Goal: Navigation & Orientation: Find specific page/section

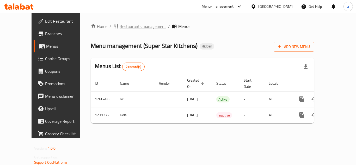
click at [127, 27] on span "Restaurants management" at bounding box center [143, 26] width 46 height 6
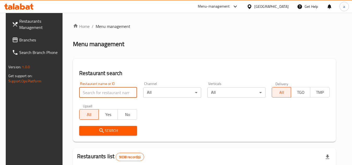
click at [90, 95] on input "search" at bounding box center [108, 92] width 58 height 10
paste input "676808"
type input "676808"
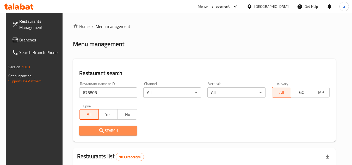
click at [96, 131] on span "Search" at bounding box center [108, 131] width 50 height 7
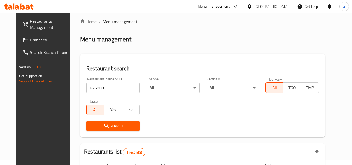
scroll to position [63, 0]
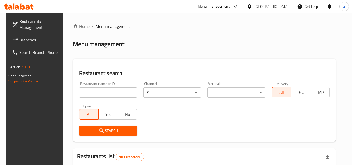
scroll to position [63, 0]
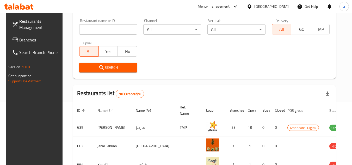
click at [94, 23] on div "Restaurant name or ID Restaurant name or ID" at bounding box center [108, 27] width 58 height 16
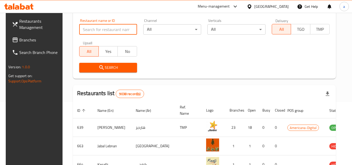
click at [91, 32] on input "search" at bounding box center [108, 29] width 58 height 10
paste input "676808"
type input "676808"
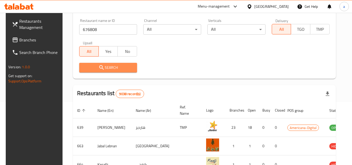
click at [89, 70] on span "Search" at bounding box center [108, 67] width 50 height 7
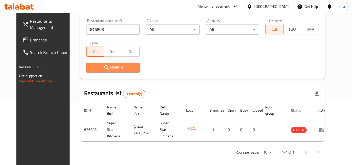
click at [90, 70] on span "Search" at bounding box center [112, 67] width 45 height 7
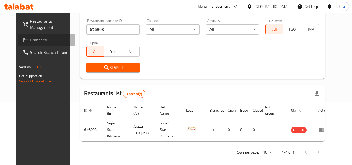
click at [30, 38] on span "Branches" at bounding box center [50, 40] width 41 height 6
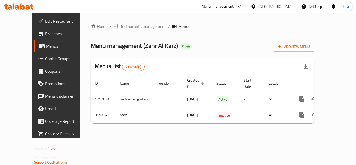
click at [126, 26] on span "Restaurants management" at bounding box center [143, 26] width 46 height 6
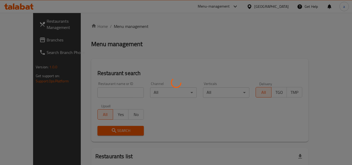
click at [92, 89] on div at bounding box center [176, 82] width 352 height 165
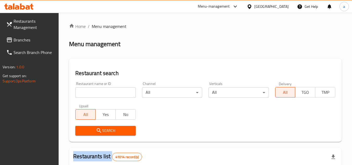
click at [92, 89] on input "search" at bounding box center [105, 92] width 60 height 10
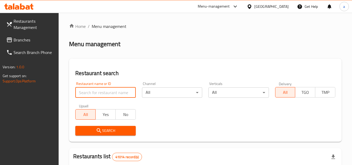
click at [92, 89] on input "search" at bounding box center [105, 92] width 60 height 10
paste input "654114"
type input "654114"
click at [88, 126] on button "Search" at bounding box center [105, 131] width 60 height 10
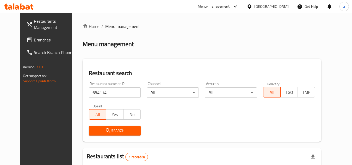
click at [27, 41] on icon at bounding box center [30, 40] width 6 height 6
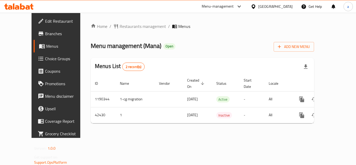
click at [117, 33] on div "Home / Restaurants management / Menus Menu management ( Mana ) Open Add New Men…" at bounding box center [202, 75] width 223 height 104
click at [119, 30] on div "Home / Restaurants management / Menus Menu management ( Mana ) Open Add New Men…" at bounding box center [202, 75] width 223 height 104
click at [123, 27] on span "Restaurants management" at bounding box center [143, 26] width 46 height 6
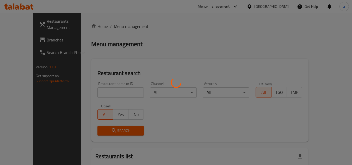
click at [100, 95] on div at bounding box center [176, 82] width 352 height 165
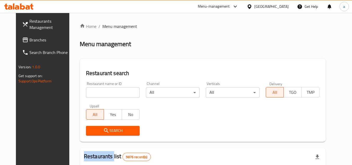
click at [100, 95] on div at bounding box center [176, 82] width 352 height 165
click at [100, 95] on div "Home / Menu management Menu management Restaurant search Restaurant name or ID …" at bounding box center [203, 165] width 246 height 285
click at [100, 95] on input "search" at bounding box center [113, 92] width 54 height 10
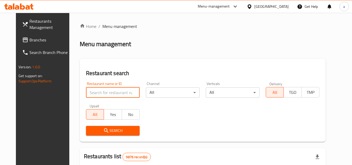
click at [100, 95] on input "search" at bounding box center [113, 92] width 54 height 10
click at [101, 92] on input "search" at bounding box center [113, 92] width 54 height 10
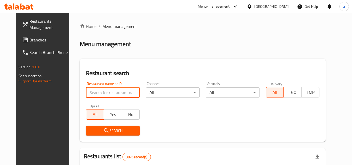
click at [101, 92] on input "search" at bounding box center [113, 92] width 54 height 10
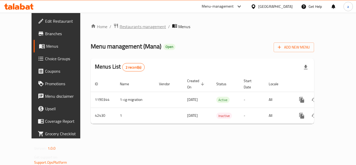
click at [120, 29] on span "Restaurants management" at bounding box center [143, 26] width 46 height 6
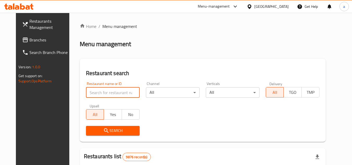
click at [95, 96] on input "search" at bounding box center [113, 92] width 54 height 10
paste input "21970"
type input "21970"
click at [90, 128] on span "Search" at bounding box center [112, 131] width 45 height 7
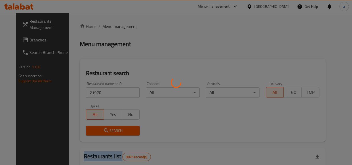
click at [84, 128] on div at bounding box center [176, 82] width 352 height 165
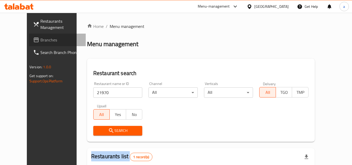
click at [33, 43] on span at bounding box center [36, 40] width 7 height 6
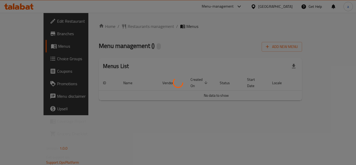
click at [130, 23] on div at bounding box center [178, 82] width 356 height 165
click at [126, 27] on div at bounding box center [178, 82] width 356 height 165
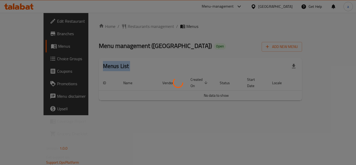
click at [126, 27] on div at bounding box center [178, 82] width 356 height 165
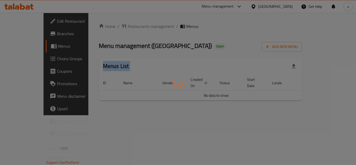
click at [126, 27] on div at bounding box center [178, 82] width 356 height 165
click at [105, 27] on div at bounding box center [178, 82] width 356 height 165
click at [115, 30] on div at bounding box center [178, 82] width 356 height 165
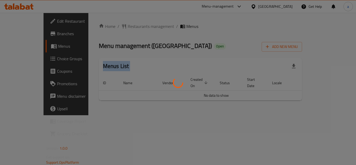
click at [115, 30] on div at bounding box center [178, 82] width 356 height 165
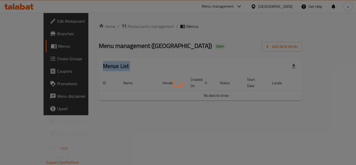
click at [115, 30] on div at bounding box center [178, 82] width 356 height 165
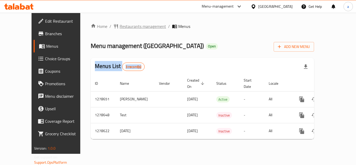
click at [120, 25] on span "Restaurants management" at bounding box center [143, 26] width 46 height 6
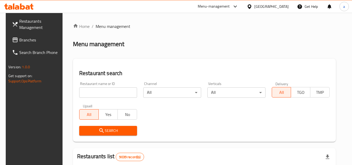
click at [84, 93] on div at bounding box center [176, 82] width 352 height 165
click at [84, 93] on input "search" at bounding box center [108, 92] width 58 height 10
paste input "692976"
type input "692976"
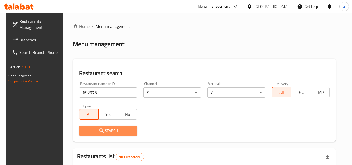
click at [91, 133] on span "Search" at bounding box center [108, 131] width 50 height 7
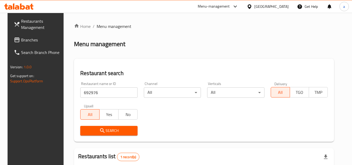
scroll to position [68, 0]
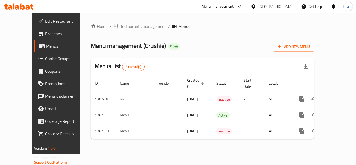
click at [121, 29] on span "Restaurants management" at bounding box center [143, 26] width 46 height 6
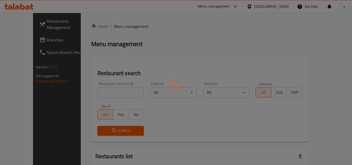
click at [94, 83] on div at bounding box center [176, 82] width 352 height 165
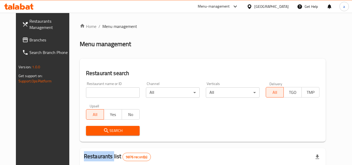
click at [94, 83] on div "Home / Menu management Menu management Restaurant search Restaurant name or ID …" at bounding box center [203, 165] width 246 height 285
click at [94, 85] on div "Restaurant name or ID Restaurant name or ID" at bounding box center [113, 90] width 54 height 16
click at [94, 87] on div "Restaurant name or ID Restaurant name or ID" at bounding box center [113, 90] width 54 height 16
drag, startPoint x: 94, startPoint y: 88, endPoint x: 94, endPoint y: 94, distance: 6.0
click at [94, 94] on input "search" at bounding box center [113, 92] width 54 height 10
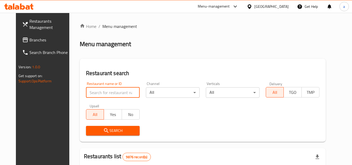
click at [94, 94] on input "search" at bounding box center [113, 92] width 54 height 10
paste input "702331"
type input "702331"
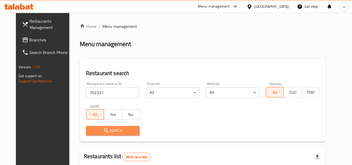
click at [94, 130] on span "Search" at bounding box center [112, 131] width 45 height 7
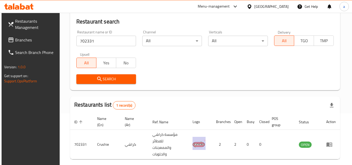
scroll to position [52, 0]
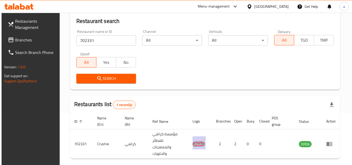
click at [20, 41] on span "Branches" at bounding box center [35, 40] width 41 height 6
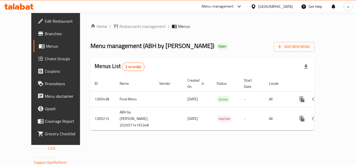
click at [118, 32] on div "Home / Restaurants management / Menus Menu management ( ABH by Aathira ) Open A…" at bounding box center [202, 78] width 224 height 111
click at [122, 28] on span "Restaurants management" at bounding box center [142, 26] width 46 height 6
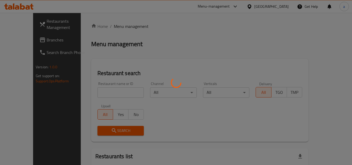
click at [94, 92] on div at bounding box center [176, 82] width 352 height 165
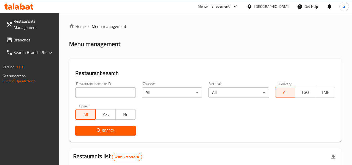
click at [94, 92] on div at bounding box center [176, 82] width 352 height 165
click at [94, 92] on input "search" at bounding box center [105, 92] width 60 height 10
paste input "701705"
type input "701705"
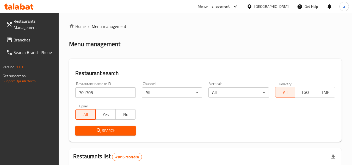
click at [124, 131] on span "Search" at bounding box center [106, 131] width 52 height 7
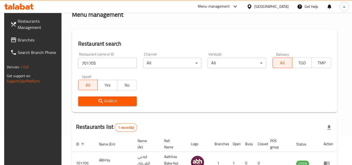
scroll to position [11, 0]
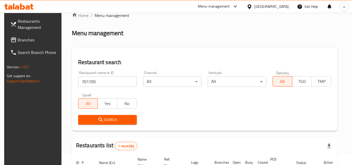
click at [25, 39] on span "Branches" at bounding box center [38, 40] width 41 height 6
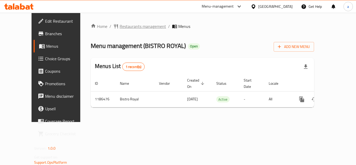
click at [122, 29] on span "Restaurants management" at bounding box center [143, 26] width 46 height 6
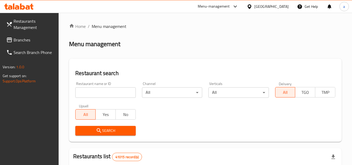
click at [95, 88] on div at bounding box center [176, 82] width 352 height 165
click at [95, 88] on input "search" at bounding box center [105, 92] width 60 height 10
paste input "666721"
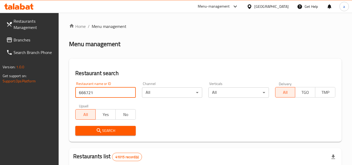
type input "666721"
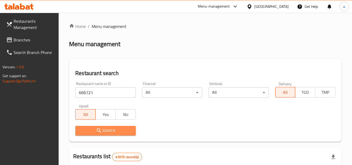
click at [122, 131] on span "Search" at bounding box center [106, 131] width 52 height 7
click at [122, 131] on div at bounding box center [176, 82] width 352 height 165
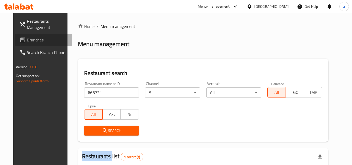
click at [16, 36] on link "Branches" at bounding box center [43, 40] width 57 height 13
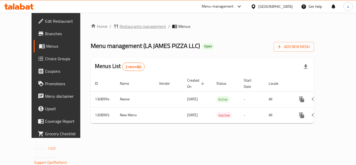
click at [120, 28] on span "Restaurants management" at bounding box center [143, 26] width 46 height 6
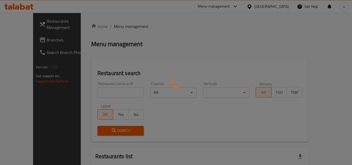
click at [92, 94] on div at bounding box center [176, 82] width 352 height 165
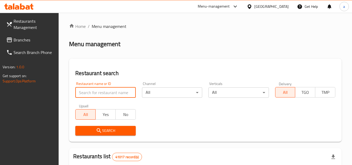
click at [92, 94] on input "search" at bounding box center [105, 92] width 60 height 10
paste input "705108"
type input "705108"
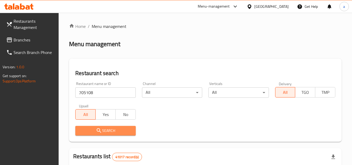
click at [90, 128] on span "Search" at bounding box center [106, 131] width 52 height 7
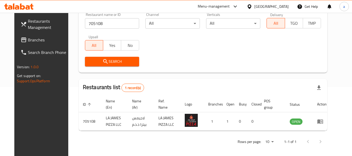
scroll to position [72, 0]
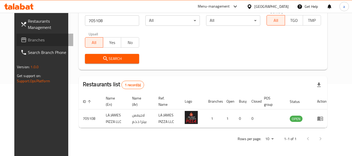
click at [21, 39] on icon at bounding box center [24, 40] width 6 height 6
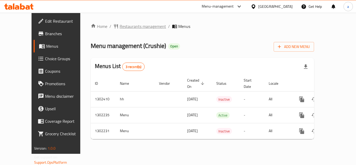
click at [120, 25] on span "Restaurants management" at bounding box center [143, 26] width 46 height 6
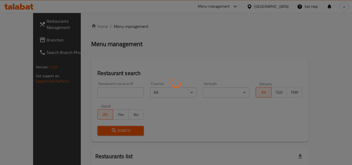
click at [85, 93] on div at bounding box center [176, 82] width 352 height 165
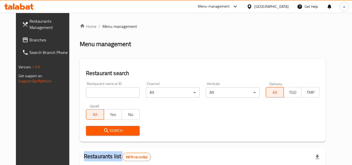
click at [85, 93] on div at bounding box center [176, 82] width 352 height 165
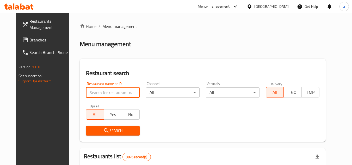
click at [86, 93] on input "search" at bounding box center [113, 92] width 54 height 10
paste input "702331"
type input "702331"
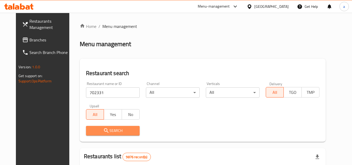
click at [90, 134] on span "Search" at bounding box center [112, 131] width 45 height 7
click at [89, 134] on div at bounding box center [176, 82] width 352 height 165
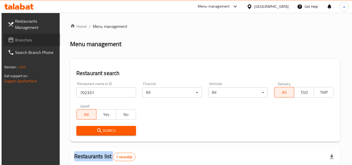
click at [13, 39] on span at bounding box center [11, 40] width 7 height 6
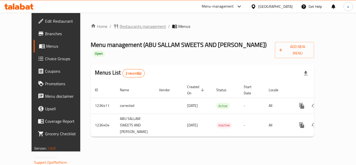
click at [120, 29] on span "Restaurants management" at bounding box center [143, 26] width 46 height 6
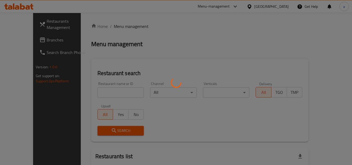
click at [83, 89] on div at bounding box center [176, 82] width 352 height 165
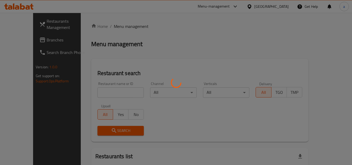
click at [82, 90] on div at bounding box center [176, 82] width 352 height 165
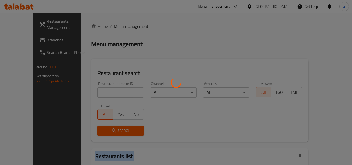
click at [82, 90] on div at bounding box center [176, 82] width 352 height 165
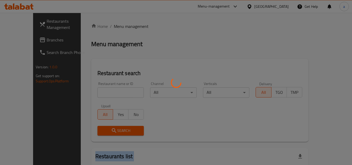
click at [82, 90] on div at bounding box center [176, 82] width 352 height 165
click at [109, 90] on div at bounding box center [176, 82] width 352 height 165
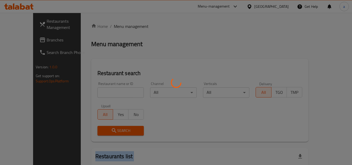
click at [109, 90] on div at bounding box center [176, 82] width 352 height 165
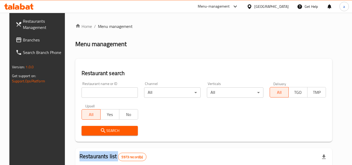
click at [109, 90] on div at bounding box center [176, 82] width 352 height 165
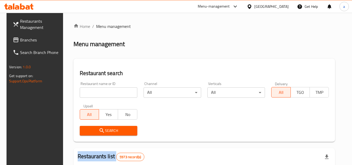
click at [109, 90] on input "search" at bounding box center [109, 92] width 58 height 10
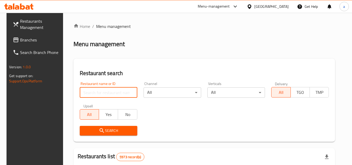
paste input "679084"
type input "679084"
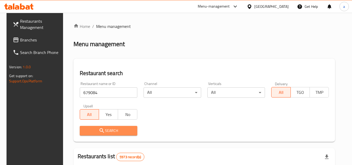
click at [84, 135] on button "Search" at bounding box center [109, 131] width 58 height 10
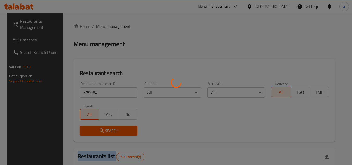
click at [84, 135] on div at bounding box center [176, 82] width 352 height 165
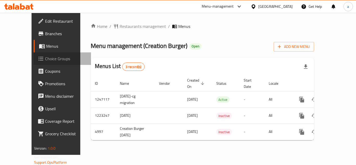
click at [45, 58] on span "Choice Groups" at bounding box center [66, 59] width 42 height 6
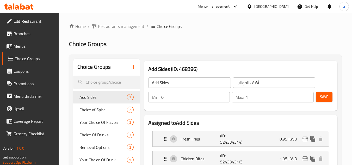
scroll to position [26, 0]
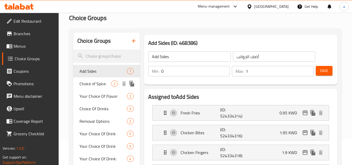
click at [79, 83] on div "Choice of Spice: 2" at bounding box center [106, 83] width 66 height 13
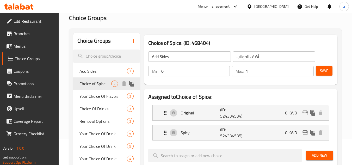
type input "Choice of Spice:"
type input "اختيار التوابل:"
type input "1"
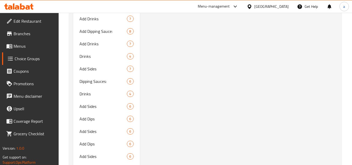
scroll to position [782, 0]
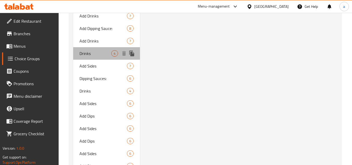
click at [86, 58] on div "Drinks 4" at bounding box center [106, 53] width 66 height 13
type input "Drinks"
type input "مشروبات"
click at [86, 56] on span "Drinks" at bounding box center [96, 53] width 32 height 6
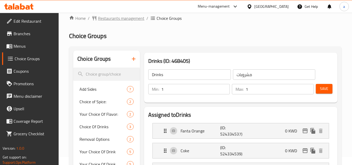
scroll to position [0, 0]
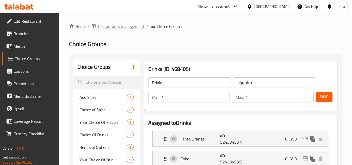
click at [110, 25] on span "Restaurants management" at bounding box center [121, 26] width 46 height 6
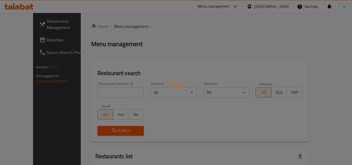
click at [84, 84] on div at bounding box center [176, 82] width 352 height 165
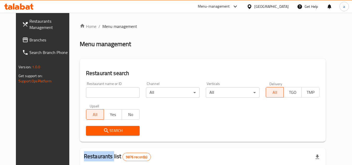
click at [84, 84] on div "Home / Menu management Menu management Restaurant search Restaurant name or ID …" at bounding box center [203, 165] width 246 height 285
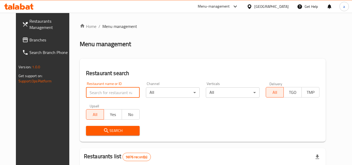
click at [86, 89] on input "search" at bounding box center [113, 92] width 54 height 10
paste input "3131"
type input "3131"
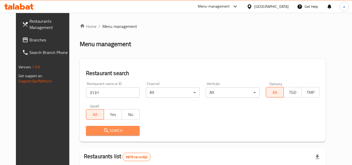
click at [90, 130] on span "Search" at bounding box center [112, 131] width 45 height 7
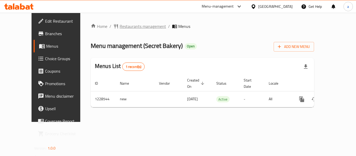
click at [123, 27] on span "Restaurants management" at bounding box center [143, 26] width 46 height 6
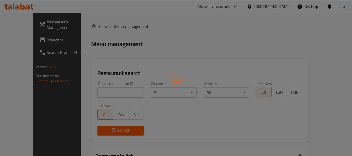
click at [88, 92] on div at bounding box center [176, 78] width 352 height 156
click at [91, 92] on div "Home / Menu management Menu management Restaurant search Restaurant name or ID …" at bounding box center [199, 115] width 217 height 185
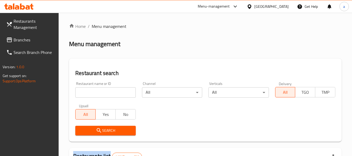
click at [88, 92] on input "search" at bounding box center [105, 92] width 60 height 10
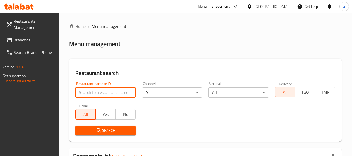
click at [88, 92] on input "search" at bounding box center [105, 92] width 60 height 10
paste input "676459"
type input "676459"
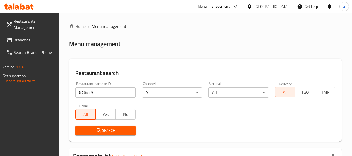
click at [105, 122] on div "Upsell All Yes No" at bounding box center [105, 112] width 66 height 22
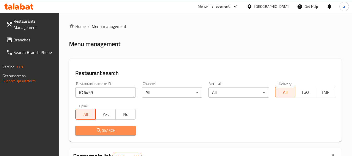
click at [102, 130] on span "Search" at bounding box center [106, 131] width 52 height 7
click at [102, 130] on div at bounding box center [176, 78] width 352 height 156
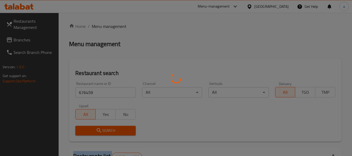
click at [102, 130] on div at bounding box center [176, 78] width 352 height 156
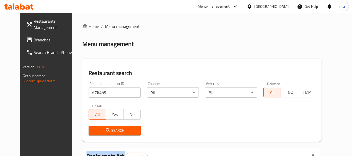
click at [26, 37] on icon at bounding box center [29, 40] width 6 height 6
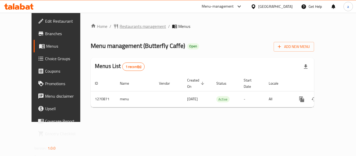
click at [121, 29] on span "Restaurants management" at bounding box center [143, 26] width 46 height 6
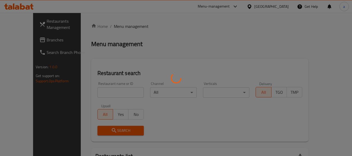
click at [92, 89] on div at bounding box center [176, 78] width 352 height 156
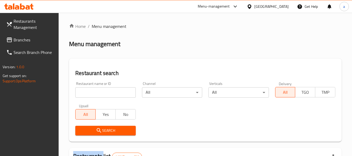
click at [92, 89] on input "search" at bounding box center [105, 92] width 60 height 10
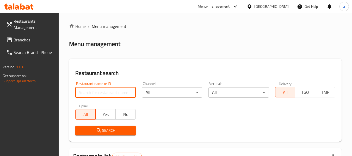
paste input "689418"
type input "689418"
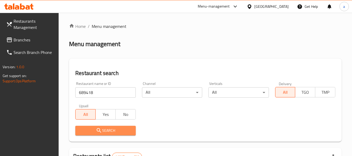
click at [93, 133] on span "Search" at bounding box center [106, 131] width 52 height 7
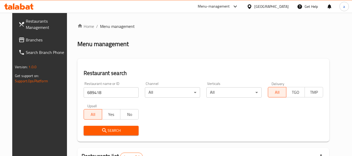
click at [14, 36] on link "Branches" at bounding box center [42, 40] width 57 height 13
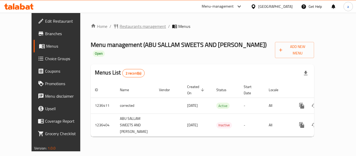
click at [120, 29] on span "Restaurants management" at bounding box center [143, 26] width 46 height 6
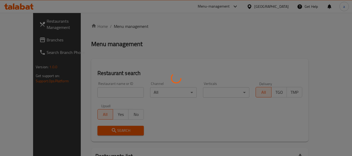
click at [92, 89] on div at bounding box center [176, 78] width 352 height 156
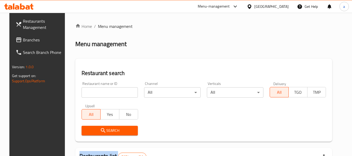
click at [93, 89] on div at bounding box center [176, 78] width 352 height 156
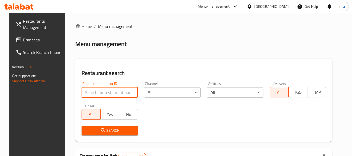
click at [93, 89] on input "search" at bounding box center [110, 92] width 57 height 10
paste input "679084"
type input "679084"
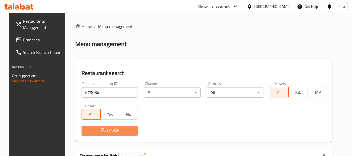
click at [92, 130] on span "Search" at bounding box center [110, 131] width 48 height 7
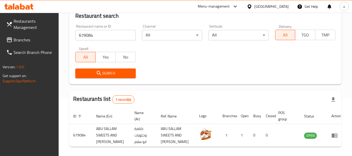
scroll to position [24, 0]
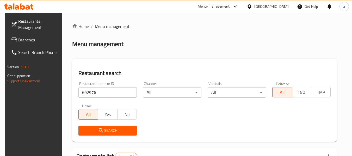
scroll to position [68, 0]
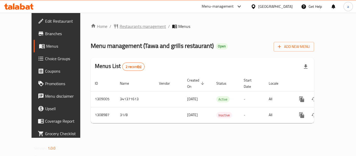
click at [124, 27] on span "Restaurants management" at bounding box center [143, 26] width 46 height 6
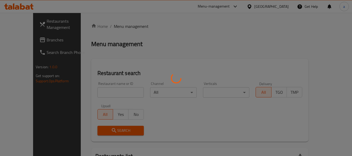
click at [82, 92] on div at bounding box center [176, 78] width 352 height 156
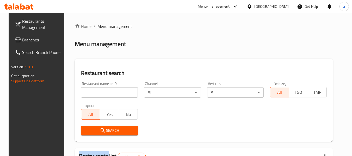
click at [82, 92] on div at bounding box center [176, 78] width 352 height 156
click at [82, 92] on input "search" at bounding box center [109, 92] width 57 height 10
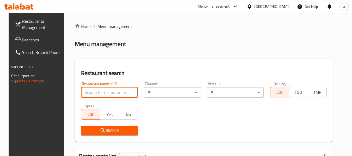
paste input "705085"
type input "705085"
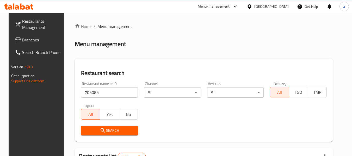
click at [90, 127] on button "Search" at bounding box center [109, 131] width 57 height 10
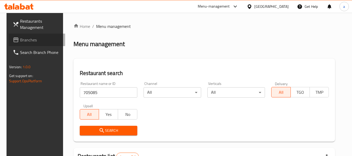
click at [29, 40] on span "Branches" at bounding box center [40, 40] width 41 height 6
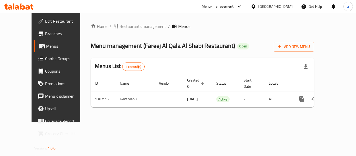
click at [120, 16] on div "Home / Restaurants management / Menus Menu management ( Fareej Al Qala [PERSON_…" at bounding box center [202, 67] width 244 height 109
click at [120, 26] on span "Restaurants management" at bounding box center [143, 26] width 46 height 6
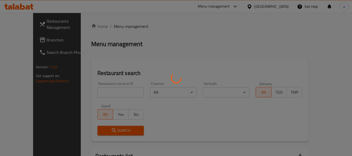
click at [85, 94] on div at bounding box center [176, 78] width 352 height 156
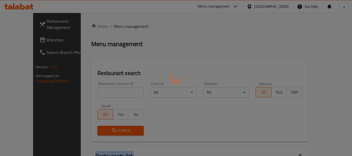
click at [85, 94] on div at bounding box center [176, 78] width 352 height 156
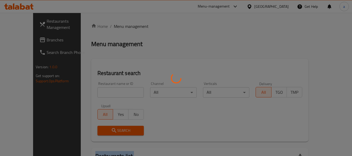
click at [85, 94] on div at bounding box center [176, 78] width 352 height 156
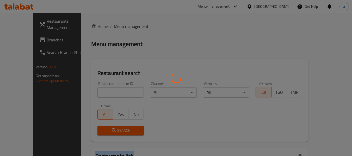
click at [85, 94] on div at bounding box center [176, 78] width 352 height 156
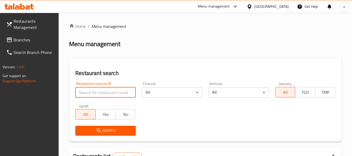
click at [85, 94] on input "search" at bounding box center [105, 92] width 60 height 10
paste input "704308"
type input "704308"
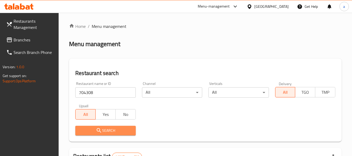
click at [84, 130] on span "Search" at bounding box center [106, 131] width 52 height 7
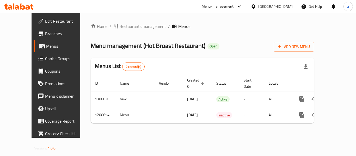
click at [129, 32] on div "Home / Restaurants management / Menus Menu management ( Hot Broast Restaurant )…" at bounding box center [202, 75] width 223 height 104
click at [128, 23] on span "Restaurants management" at bounding box center [143, 26] width 46 height 6
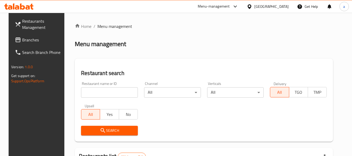
click at [89, 92] on input "search" at bounding box center [109, 92] width 57 height 10
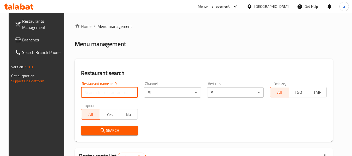
paste input "668700"
type input "668700"
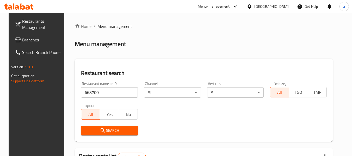
click at [112, 130] on span "Search" at bounding box center [109, 131] width 49 height 7
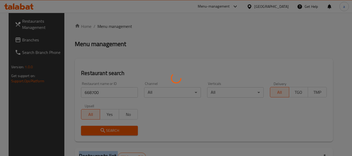
click at [112, 130] on div at bounding box center [176, 78] width 352 height 156
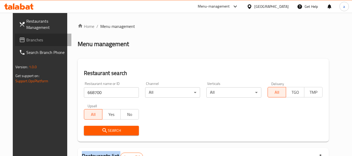
click at [29, 43] on span "Branches" at bounding box center [46, 40] width 41 height 6
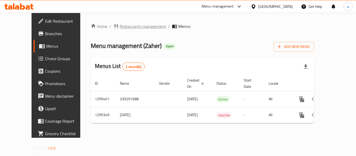
click at [120, 27] on span "Restaurants management" at bounding box center [143, 26] width 46 height 6
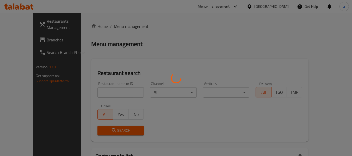
click at [95, 93] on div at bounding box center [176, 78] width 352 height 156
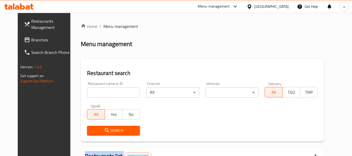
click at [95, 93] on div at bounding box center [176, 78] width 352 height 156
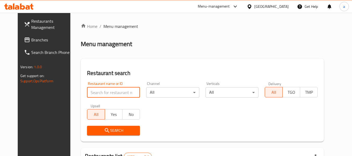
click at [95, 93] on input "search" at bounding box center [113, 92] width 53 height 10
paste input "701311"
click at [99, 89] on input "701311" at bounding box center [113, 92] width 53 height 10
type input "701311"
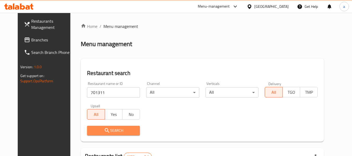
click at [94, 129] on span "Search" at bounding box center [113, 131] width 45 height 7
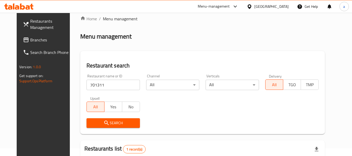
scroll to position [72, 0]
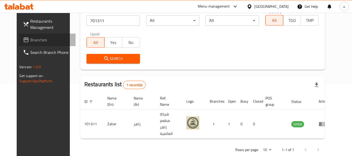
click at [30, 41] on span "Branches" at bounding box center [50, 40] width 41 height 6
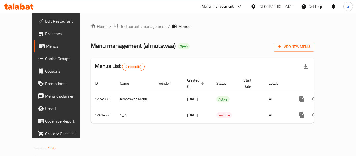
click at [80, 74] on div "Home / Restaurants management / Menus Menu management ( almotswaa ) Open Add Ne…" at bounding box center [202, 75] width 244 height 125
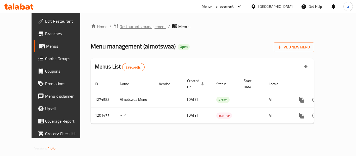
click at [120, 26] on span "Restaurants management" at bounding box center [143, 26] width 46 height 6
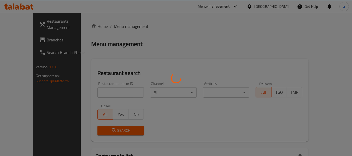
click at [100, 91] on div at bounding box center [176, 78] width 352 height 156
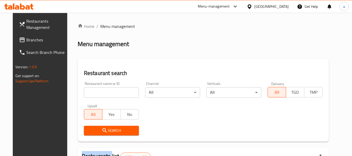
click at [100, 91] on div at bounding box center [176, 78] width 352 height 156
click at [100, 91] on input "search" at bounding box center [111, 92] width 55 height 10
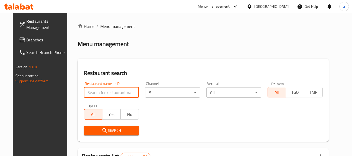
click at [100, 91] on input "search" at bounding box center [111, 92] width 55 height 10
paste input "668909"
type input "668909"
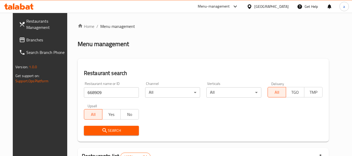
click at [102, 130] on icon "submit" at bounding box center [105, 131] width 6 height 6
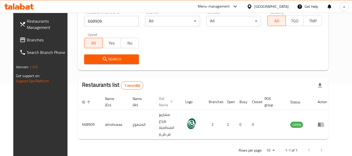
scroll to position [72, 0]
click at [21, 34] on link "Branches" at bounding box center [43, 40] width 57 height 13
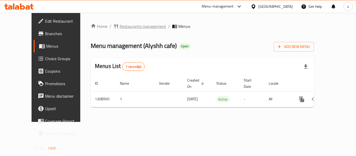
click at [125, 27] on span "Restaurants management" at bounding box center [143, 26] width 46 height 6
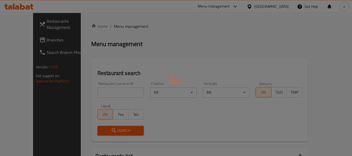
click at [89, 91] on div at bounding box center [176, 78] width 352 height 156
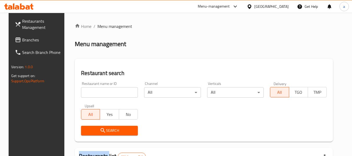
click at [89, 91] on div at bounding box center [176, 78] width 352 height 156
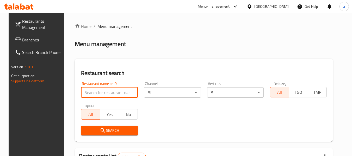
click at [89, 91] on input "search" at bounding box center [109, 92] width 57 height 10
paste input "705106"
type input "705106"
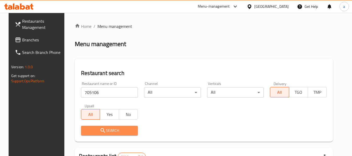
click at [86, 126] on button "Search" at bounding box center [109, 131] width 57 height 10
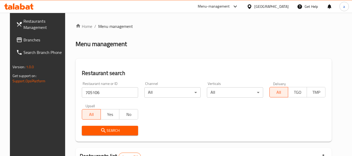
click at [23, 42] on span "Branches" at bounding box center [43, 40] width 41 height 6
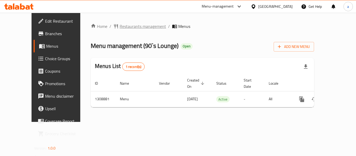
click at [130, 24] on span "Restaurants management" at bounding box center [143, 26] width 46 height 6
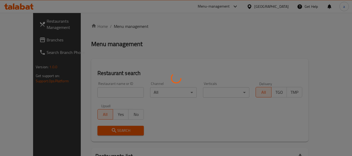
click at [105, 82] on div at bounding box center [176, 78] width 352 height 156
click at [101, 91] on div at bounding box center [176, 78] width 352 height 156
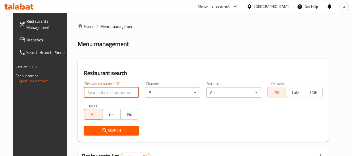
click at [101, 91] on input "search" at bounding box center [111, 92] width 55 height 10
click at [96, 89] on input "search" at bounding box center [111, 92] width 55 height 10
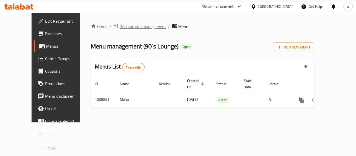
click at [120, 27] on span "Restaurants management" at bounding box center [143, 26] width 46 height 6
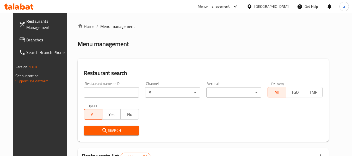
click at [96, 91] on input "search" at bounding box center [111, 92] width 55 height 10
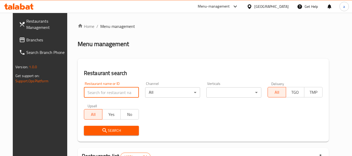
click at [87, 85] on div "Restaurant name or ID Restaurant name or ID" at bounding box center [111, 90] width 55 height 16
click at [84, 93] on input "search" at bounding box center [111, 92] width 55 height 10
paste input "705086"
type input "705086"
click at [84, 132] on button "Search" at bounding box center [111, 131] width 55 height 10
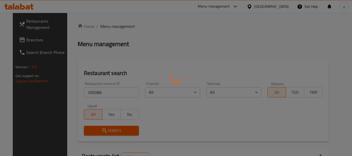
click at [79, 132] on div at bounding box center [176, 78] width 352 height 156
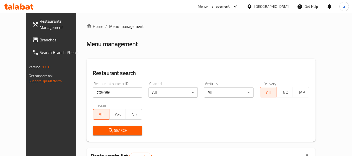
click at [79, 132] on div at bounding box center [176, 78] width 352 height 156
click at [93, 132] on button "Search" at bounding box center [118, 131] width 50 height 10
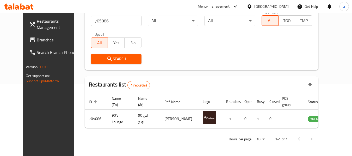
scroll to position [72, 0]
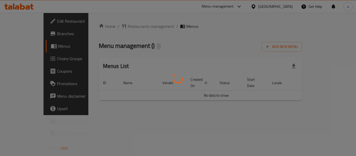
click at [120, 30] on div at bounding box center [178, 78] width 356 height 156
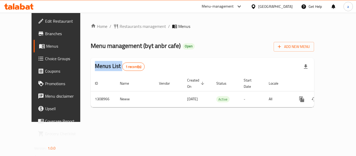
click at [120, 30] on div at bounding box center [178, 78] width 356 height 156
click at [123, 27] on span "Restaurants management" at bounding box center [143, 26] width 46 height 6
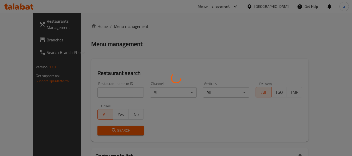
click at [83, 94] on div at bounding box center [176, 78] width 352 height 156
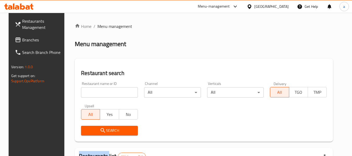
click at [83, 94] on input "search" at bounding box center [109, 92] width 57 height 10
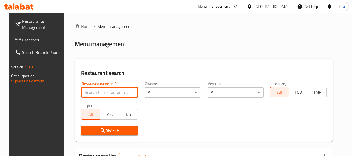
paste input "705110"
type input "705110"
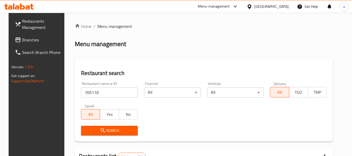
click at [85, 128] on span "Search" at bounding box center [109, 131] width 49 height 7
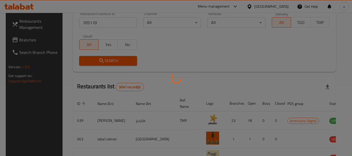
scroll to position [72, 0]
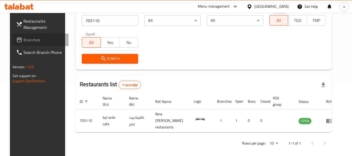
drag, startPoint x: 17, startPoint y: 37, endPoint x: 2, endPoint y: 48, distance: 19.4
click at [23, 37] on span "Branches" at bounding box center [43, 40] width 41 height 6
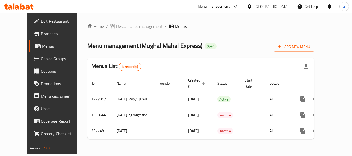
click at [110, 32] on div "Home / Restaurants management / Menus Menu management ( Mughal Mahal Express ) …" at bounding box center [200, 83] width 227 height 120
click at [122, 21] on div "Home / Restaurants management / Menus Menu management ( Mughal Mahal Express ) …" at bounding box center [201, 83] width 248 height 141
click at [116, 28] on span "Restaurants management" at bounding box center [139, 26] width 46 height 6
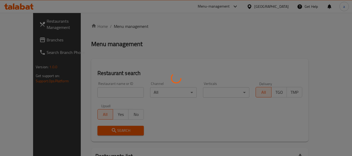
click at [90, 87] on div at bounding box center [176, 78] width 352 height 156
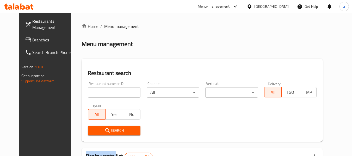
click at [90, 87] on div at bounding box center [176, 78] width 352 height 156
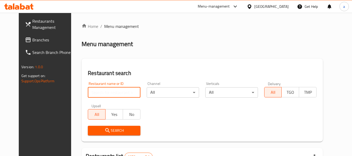
drag, startPoint x: 90, startPoint y: 87, endPoint x: 87, endPoint y: 87, distance: 3.1
click at [90, 87] on input "search" at bounding box center [114, 92] width 52 height 10
click at [88, 87] on input "search" at bounding box center [114, 92] width 52 height 10
paste input "626776"
type input "626776"
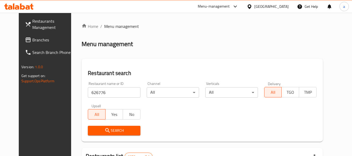
click at [92, 130] on span "Search" at bounding box center [114, 131] width 44 height 7
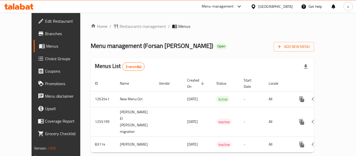
click at [123, 32] on div "Home / Restaurants management / Menus Menu management ( Forsan [PERSON_NAME] ) …" at bounding box center [202, 90] width 223 height 134
click at [122, 31] on div "Home / Restaurants management / Menus Menu management ( Forsan [PERSON_NAME] ) …" at bounding box center [202, 90] width 223 height 134
click at [119, 31] on div "Home / Restaurants management / Menus Menu management ( Forsan [PERSON_NAME] ) …" at bounding box center [202, 90] width 223 height 134
click at [127, 22] on div "Home / Restaurants management / Menus Menu management ( Forsan [PERSON_NAME] ) …" at bounding box center [202, 90] width 244 height 155
click at [123, 29] on span "Restaurants management" at bounding box center [143, 26] width 46 height 6
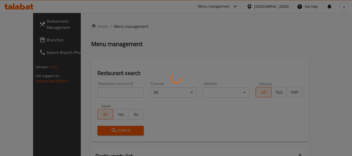
click at [125, 27] on div at bounding box center [176, 78] width 352 height 156
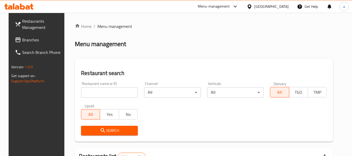
click at [84, 95] on div at bounding box center [176, 78] width 352 height 156
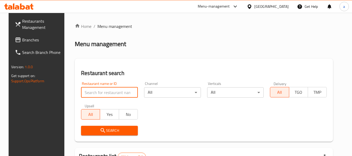
click at [84, 95] on input "search" at bounding box center [109, 92] width 57 height 10
paste input "600657"
type input "600657"
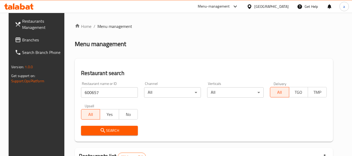
click at [86, 128] on span "Search" at bounding box center [109, 131] width 49 height 7
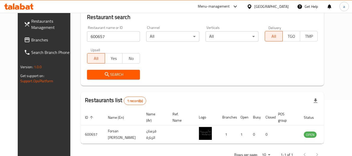
scroll to position [70, 0]
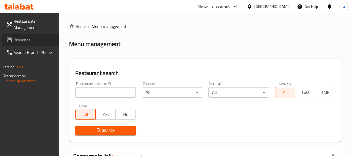
click at [14, 35] on link "Branches" at bounding box center [30, 40] width 57 height 13
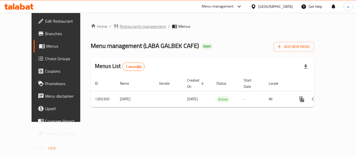
click at [123, 27] on span "Restaurants management" at bounding box center [143, 26] width 46 height 6
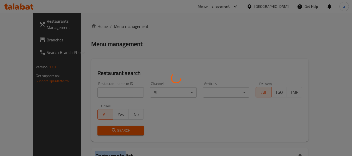
click at [123, 27] on div at bounding box center [176, 78] width 352 height 156
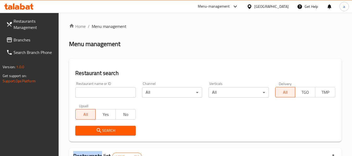
click at [105, 96] on input "search" at bounding box center [105, 92] width 60 height 10
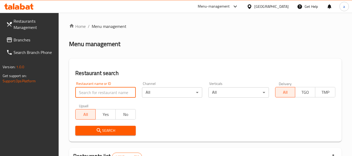
paste input "703210"
type input "703210"
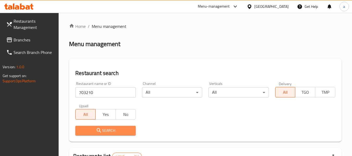
click at [101, 130] on icon "submit" at bounding box center [99, 131] width 6 height 6
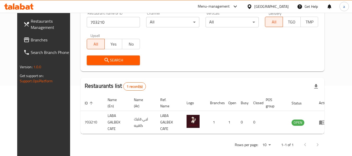
scroll to position [72, 0]
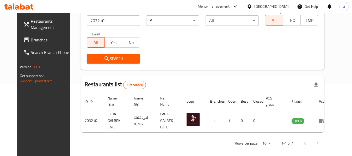
click at [31, 37] on span "Branches" at bounding box center [51, 40] width 41 height 6
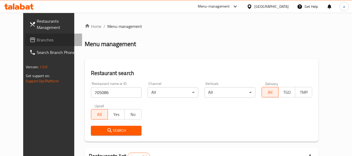
click at [37, 40] on span "Branches" at bounding box center [57, 40] width 41 height 6
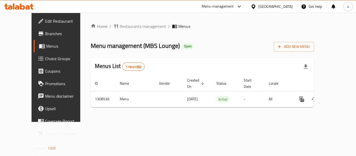
click at [122, 27] on div at bounding box center [178, 78] width 356 height 156
click at [122, 27] on span "Restaurants management" at bounding box center [143, 26] width 46 height 6
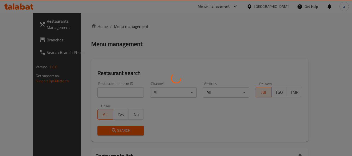
click at [81, 87] on div at bounding box center [176, 78] width 352 height 156
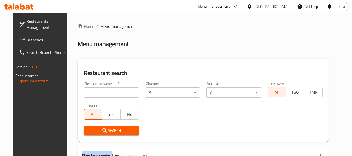
drag, startPoint x: 81, startPoint y: 87, endPoint x: 84, endPoint y: 92, distance: 6.2
click at [84, 87] on input "search" at bounding box center [111, 92] width 55 height 10
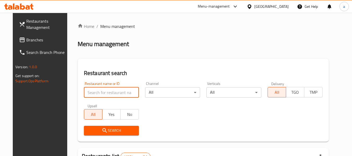
click at [84, 92] on input "search" at bounding box center [111, 92] width 55 height 10
paste input "704911"
type input "704911"
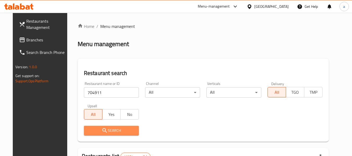
click at [89, 132] on span "Search" at bounding box center [111, 131] width 47 height 7
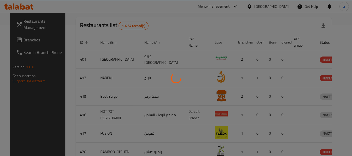
scroll to position [72, 0]
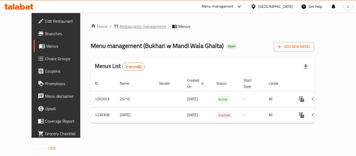
click at [120, 28] on span "Restaurants management" at bounding box center [143, 26] width 46 height 6
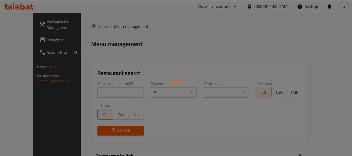
click at [84, 96] on div at bounding box center [176, 78] width 352 height 156
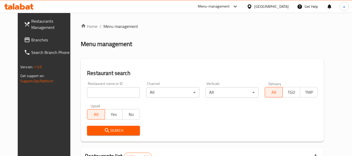
click at [87, 86] on div "Restaurant name or ID Restaurant name or ID" at bounding box center [113, 90] width 53 height 16
click at [87, 92] on input "search" at bounding box center [113, 92] width 53 height 10
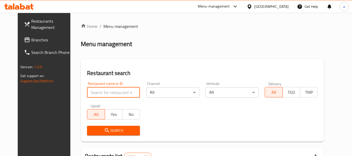
click at [87, 92] on input "search" at bounding box center [113, 92] width 53 height 10
paste input "677017"
type input "677017"
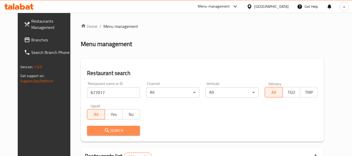
drag, startPoint x: 81, startPoint y: 128, endPoint x: 82, endPoint y: 123, distance: 4.8
click at [87, 126] on button "Search" at bounding box center [113, 131] width 53 height 10
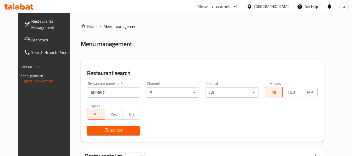
scroll to position [70, 0]
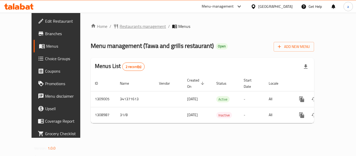
click at [120, 28] on span "Restaurants management" at bounding box center [143, 26] width 46 height 6
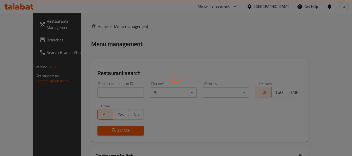
click at [95, 99] on div at bounding box center [176, 78] width 352 height 156
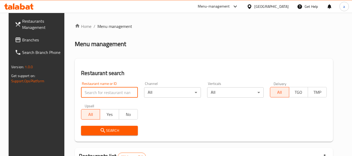
click at [94, 95] on input "search" at bounding box center [109, 92] width 57 height 10
paste input "705085"
type input "705085"
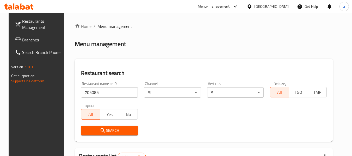
click at [91, 129] on span "Search" at bounding box center [109, 131] width 49 height 7
